Goal: Navigation & Orientation: Find specific page/section

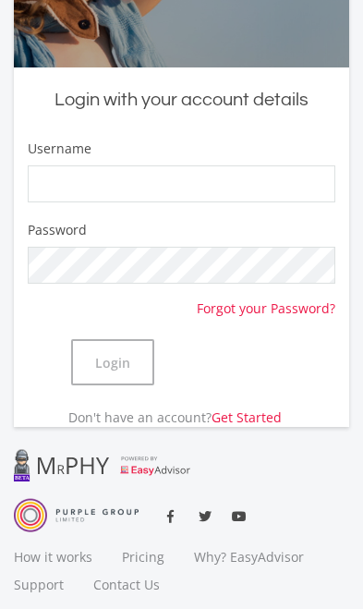
scroll to position [350, 0]
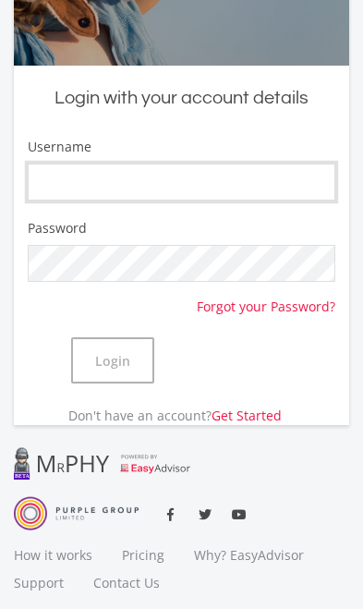
click at [290, 178] on input "Username" at bounding box center [182, 182] width 308 height 37
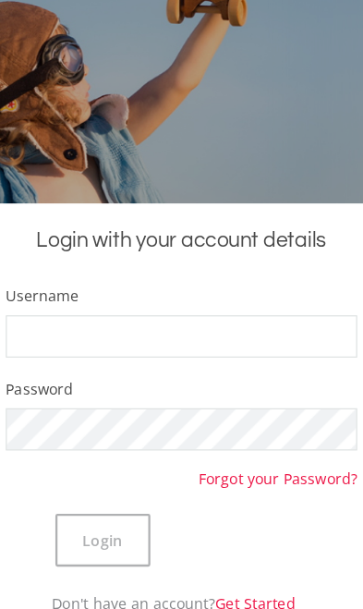
click at [258, 189] on div "Login with your account details Username Password Forgot your Password? Login D…" at bounding box center [181, 358] width 335 height 360
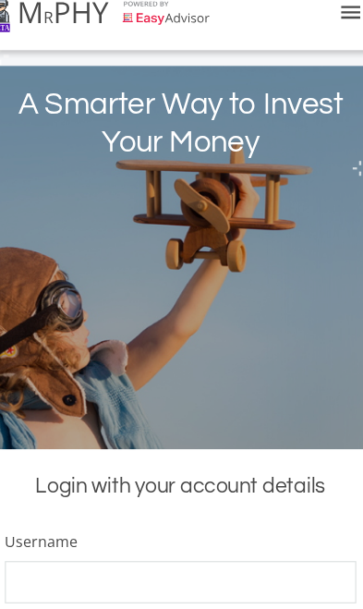
scroll to position [0, 0]
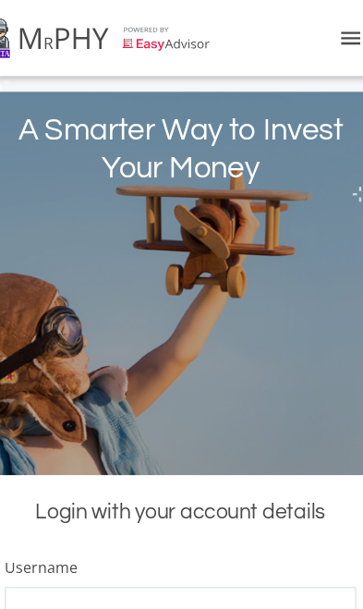
click at [320, 35] on icon "menu" at bounding box center [331, 33] width 22 height 22
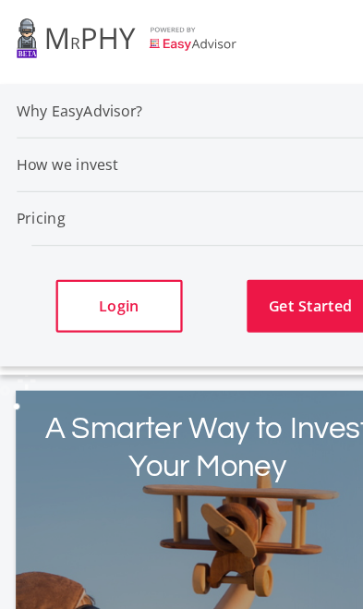
click at [202, 204] on li "Pricing" at bounding box center [182, 190] width 334 height 47
click at [98, 102] on link "Why EasyAdvisor?" at bounding box center [70, 97] width 110 height 18
click at [96, 150] on link "How we invest" at bounding box center [59, 144] width 89 height 18
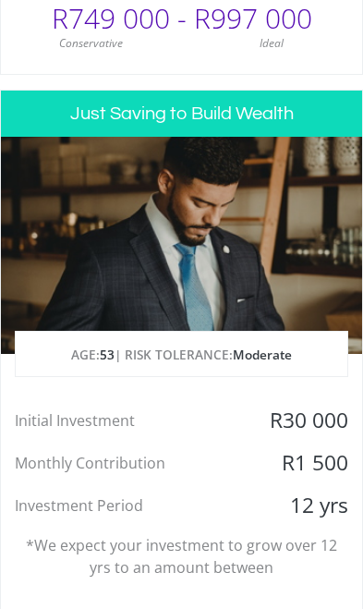
scroll to position [111, 0]
